Goal: Task Accomplishment & Management: Manage account settings

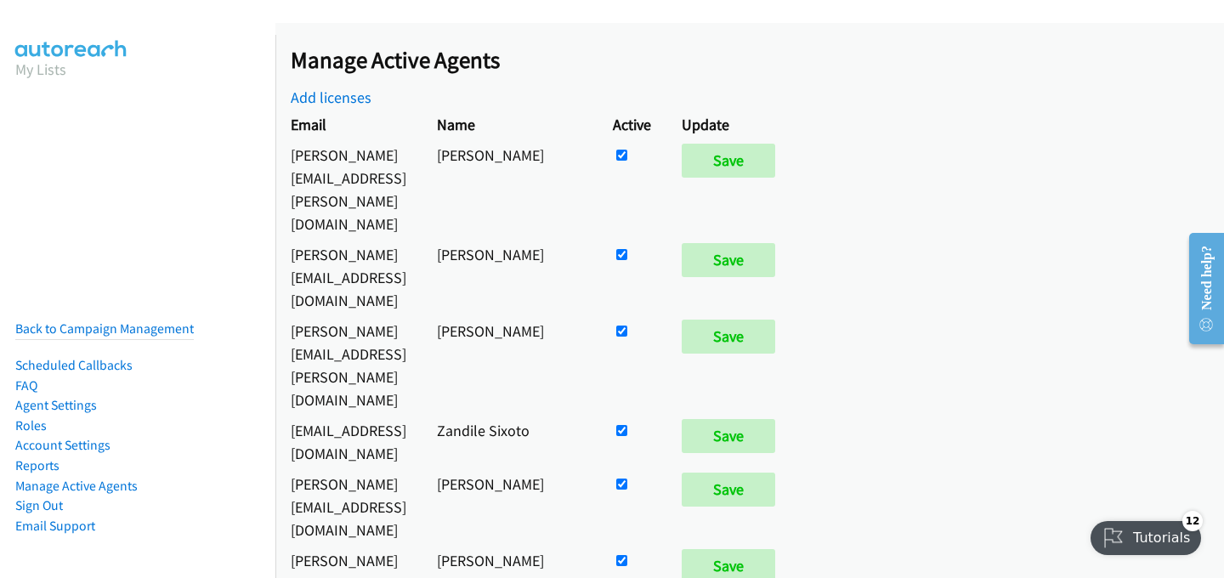
scroll to position [1026, 0]
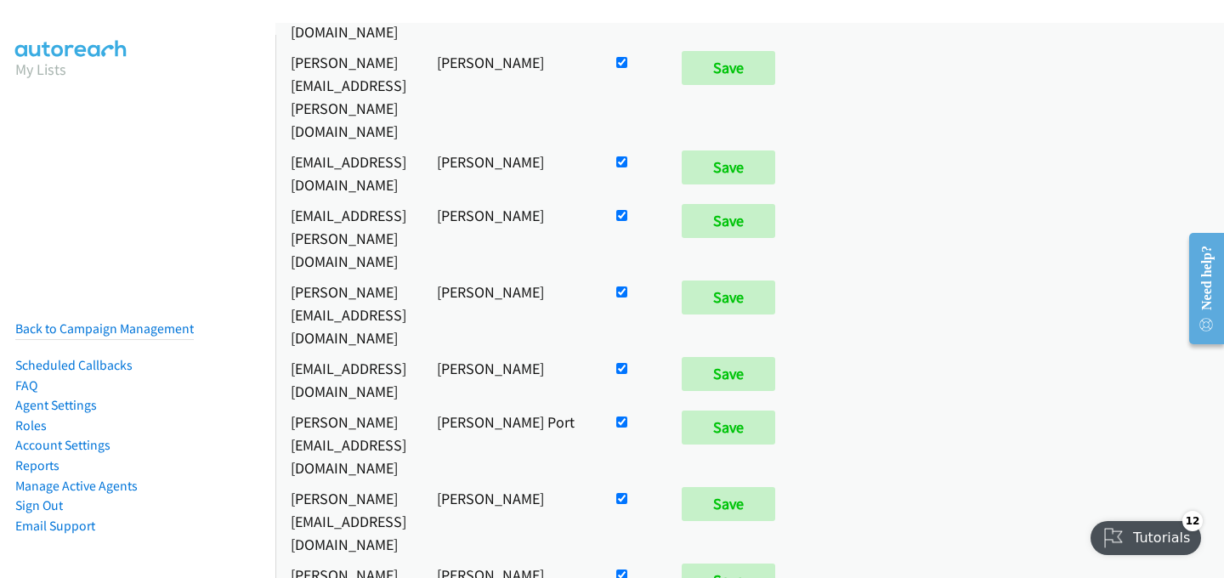
checkbox input "false"
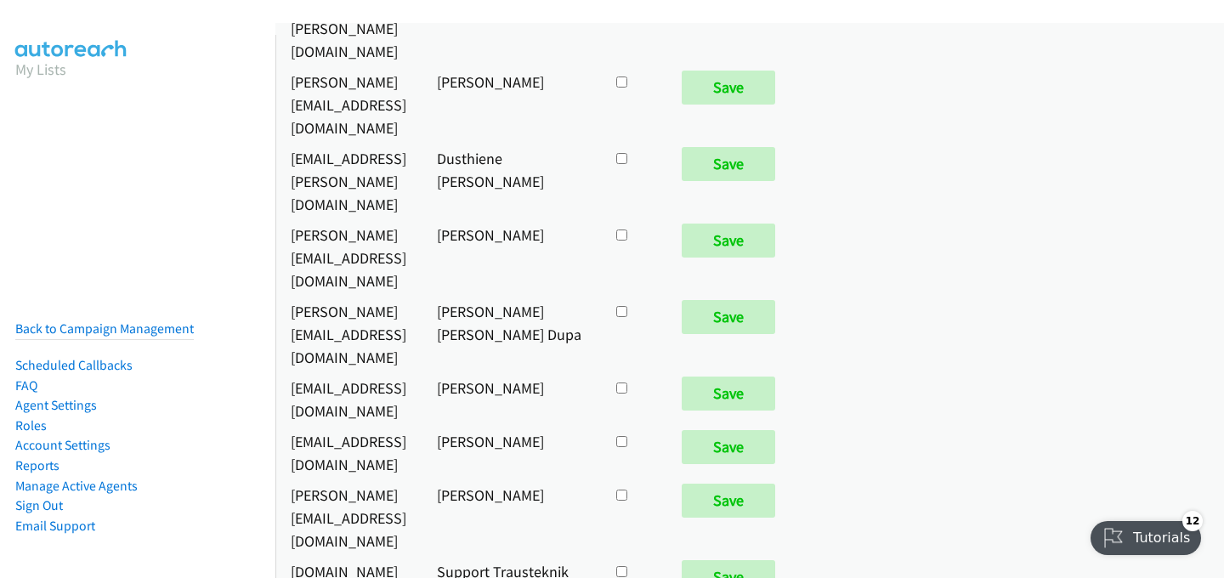
scroll to position [6493, 0]
checkbox input "true"
